Goal: Task Accomplishment & Management: Manage account settings

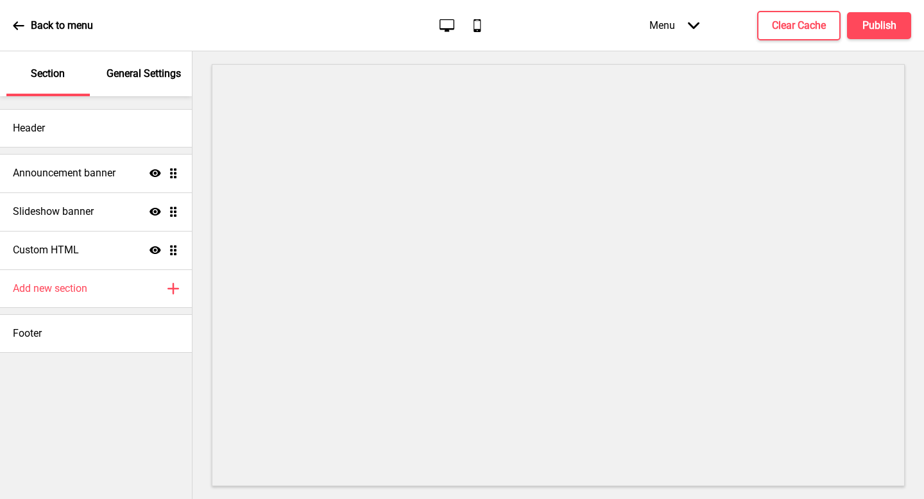
click at [21, 24] on icon at bounding box center [19, 26] width 12 height 12
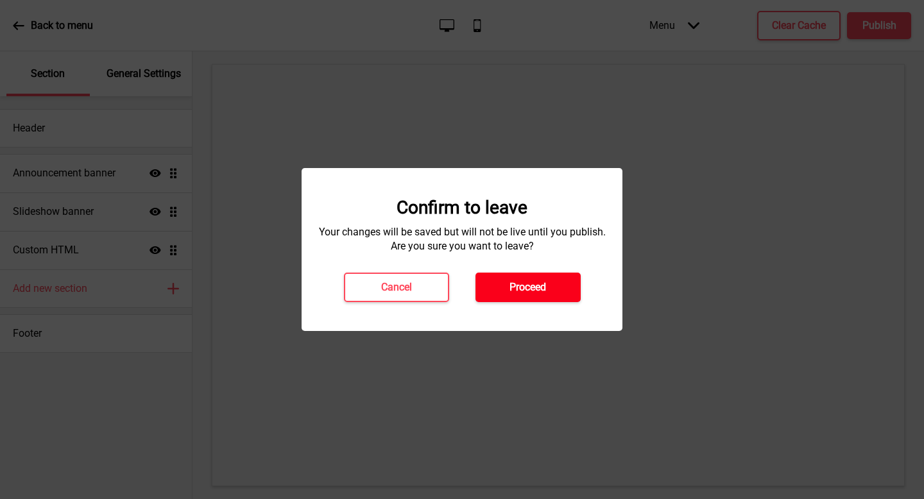
click at [503, 286] on button "Proceed" at bounding box center [528, 288] width 105 height 30
